Goal: Task Accomplishment & Management: Use online tool/utility

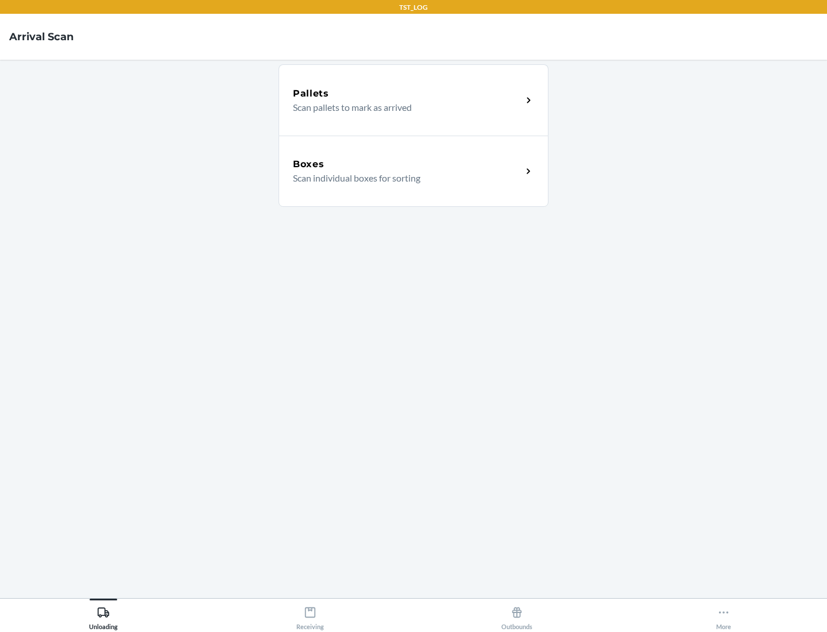
click at [407, 164] on div "Boxes" at bounding box center [407, 164] width 229 height 14
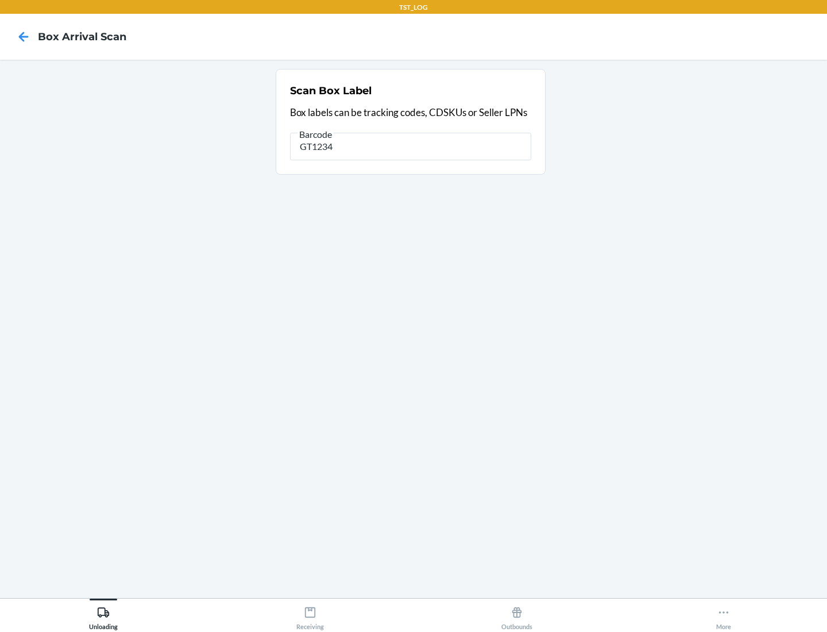
type input "GT1234"
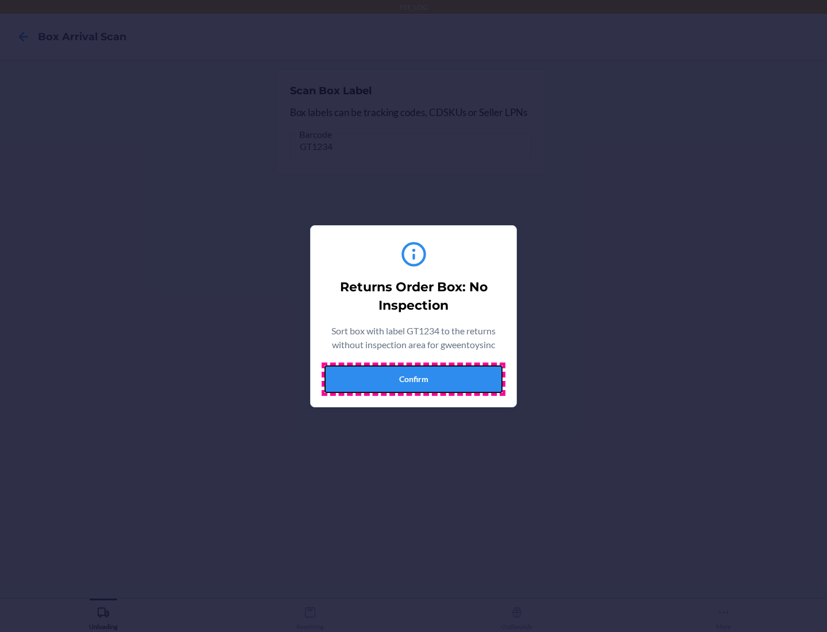
click at [414, 378] on button "Confirm" at bounding box center [414, 379] width 178 height 28
